Goal: Ask a question

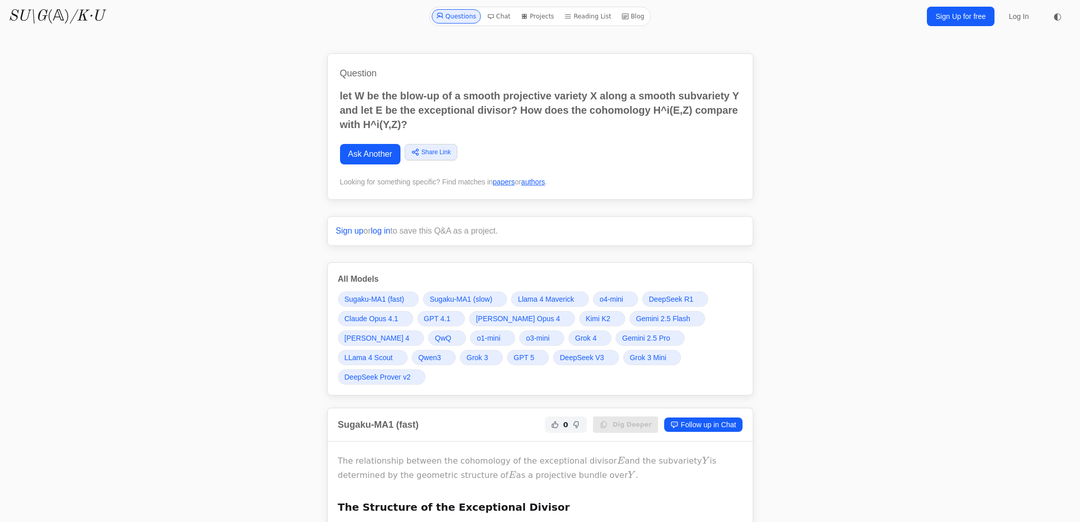
click at [386, 160] on link "Ask Another" at bounding box center [370, 154] width 60 height 20
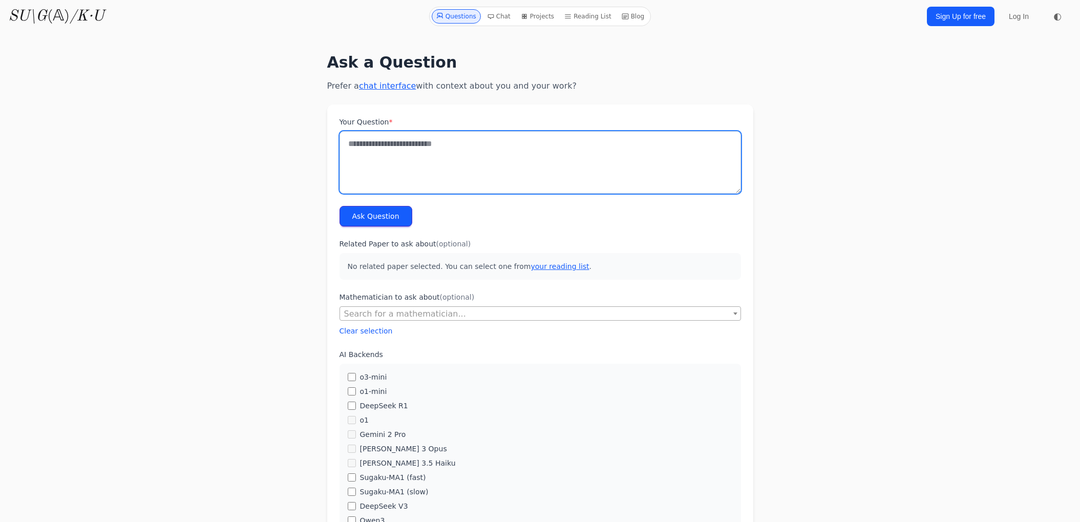
click at [452, 144] on textarea "Your Question *" at bounding box center [539, 162] width 401 height 62
type textarea "**********"
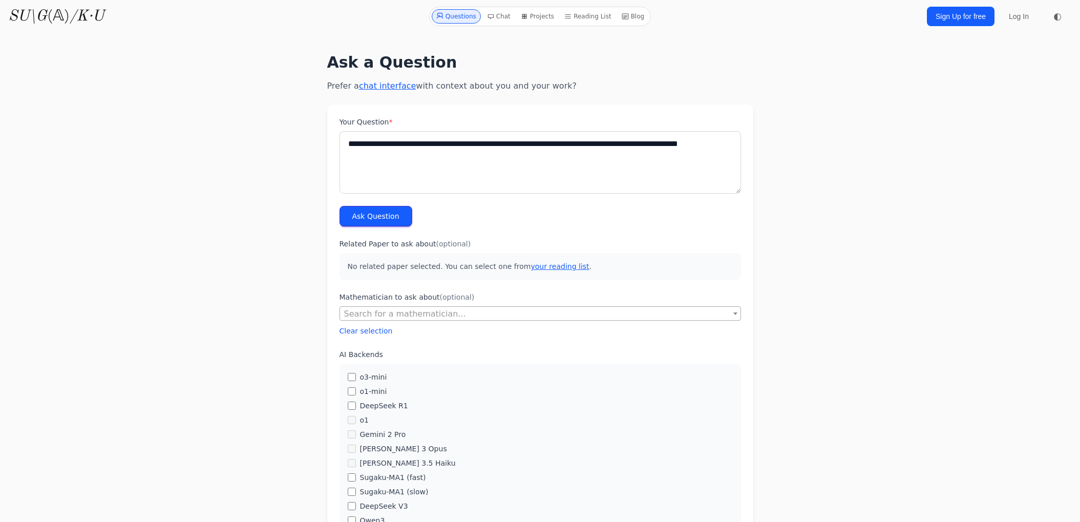
click at [379, 222] on button "Ask Question" at bounding box center [375, 216] width 73 height 20
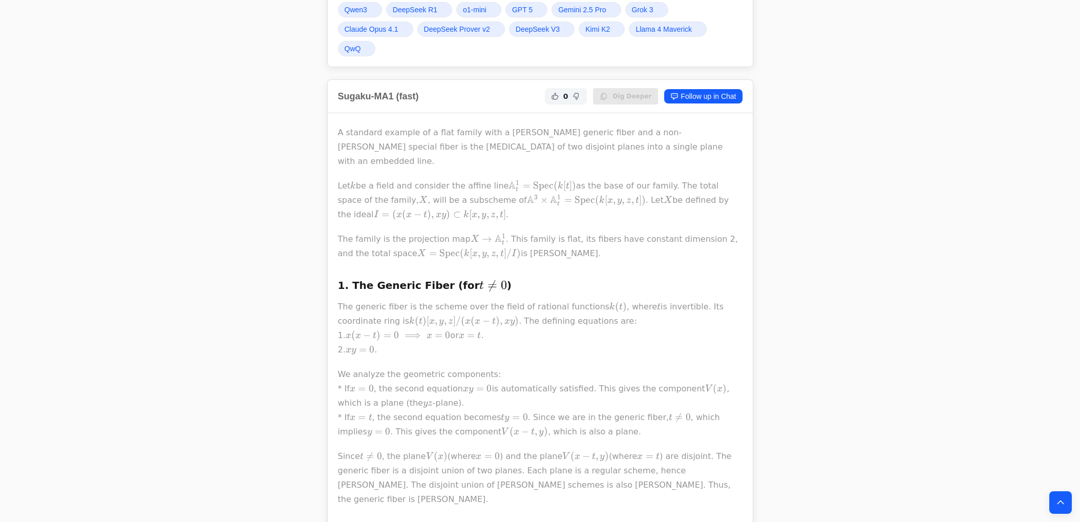
scroll to position [319, 0]
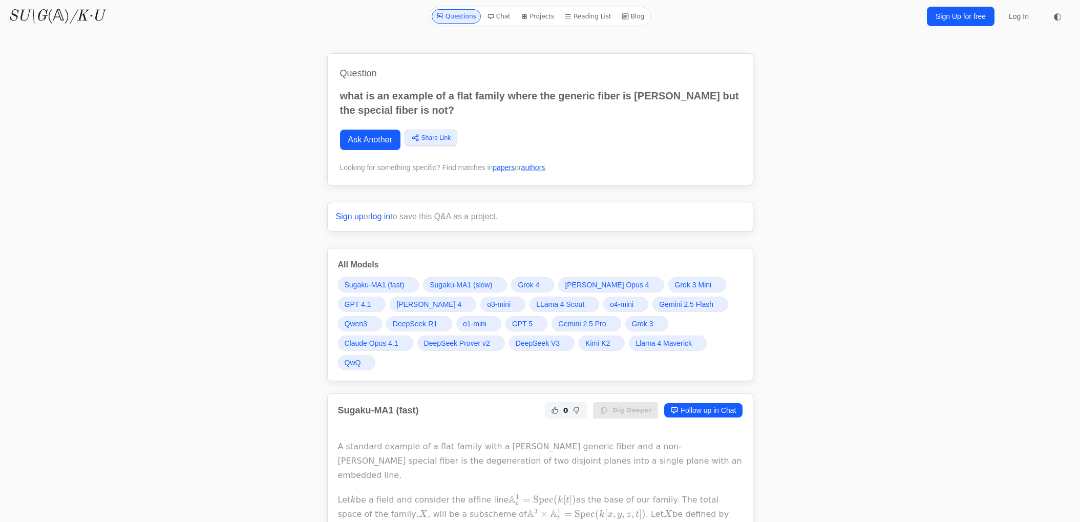
scroll to position [319, 0]
